Goal: Navigation & Orientation: Find specific page/section

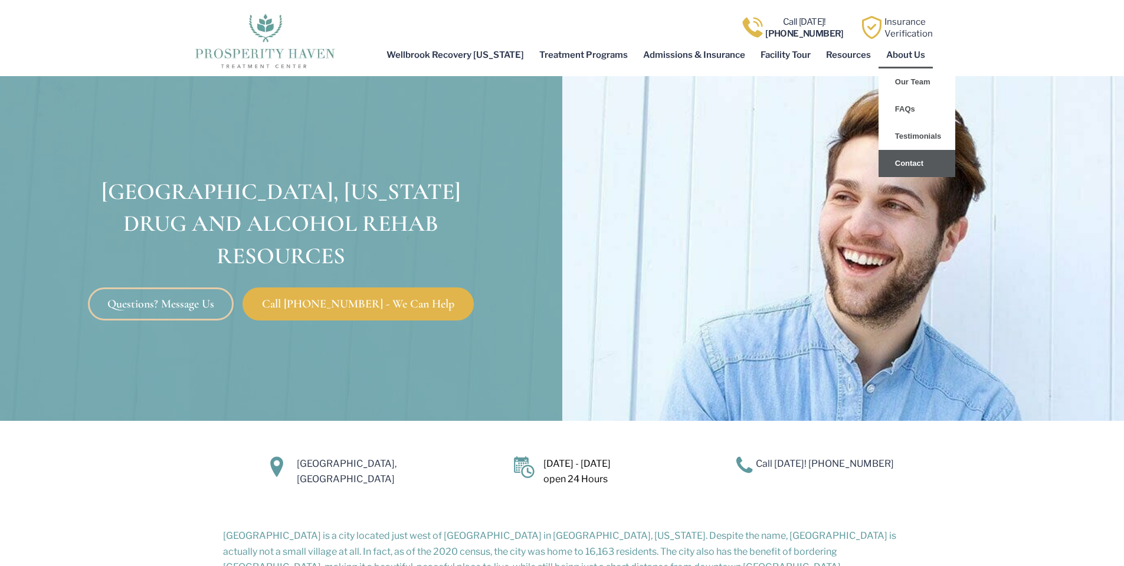
click at [911, 162] on link "Contact" at bounding box center [917, 163] width 77 height 27
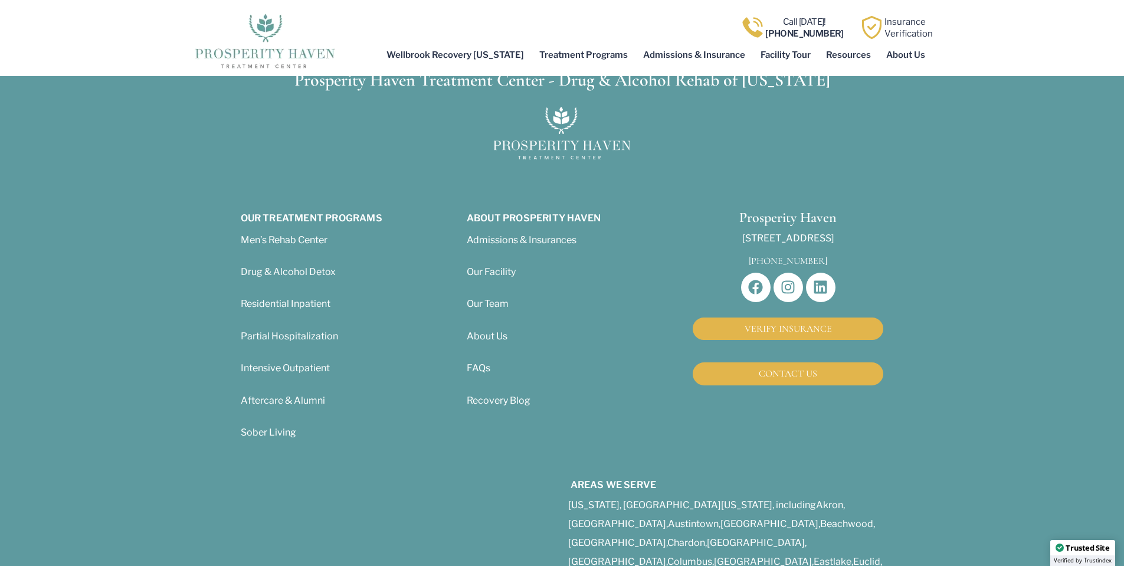
scroll to position [995, 0]
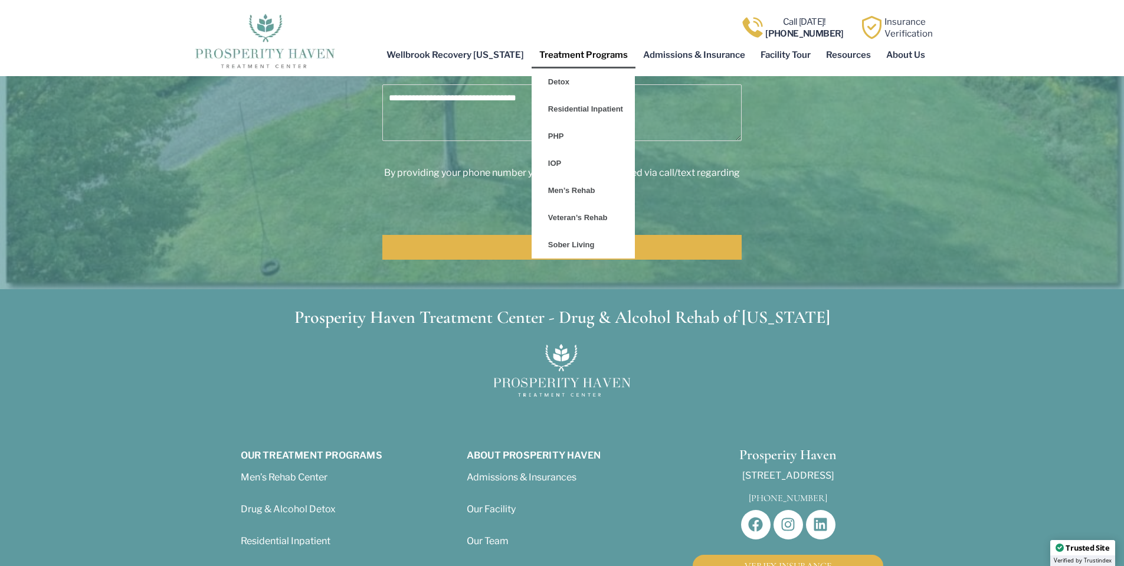
click at [584, 59] on link "Treatment Programs" at bounding box center [584, 54] width 104 height 27
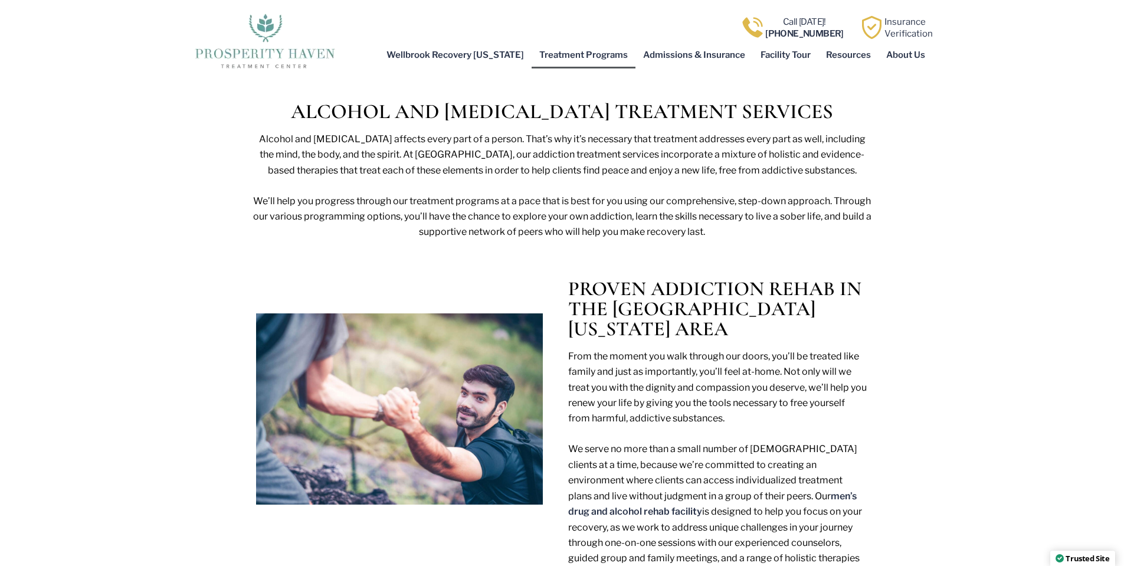
scroll to position [531, 0]
